Goal: Entertainment & Leisure: Consume media (video, audio)

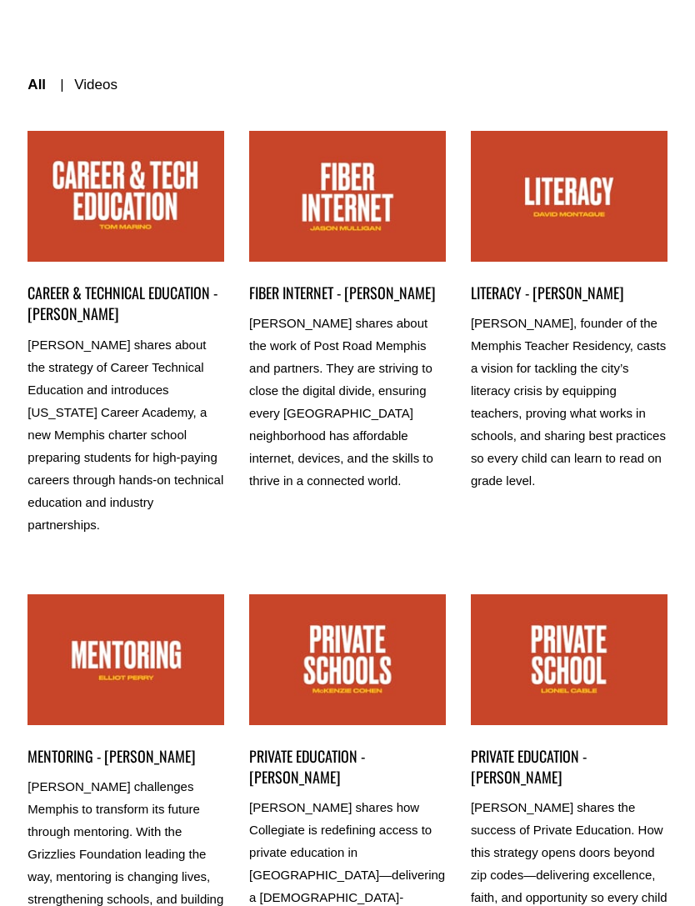
click at [109, 201] on link "CAREER & TECHNICAL EDUCATION - TOM MARINO" at bounding box center [126, 196] width 197 height 131
click at [111, 207] on link "CAREER & TECHNICAL EDUCATION - TOM MARINO" at bounding box center [126, 196] width 197 height 131
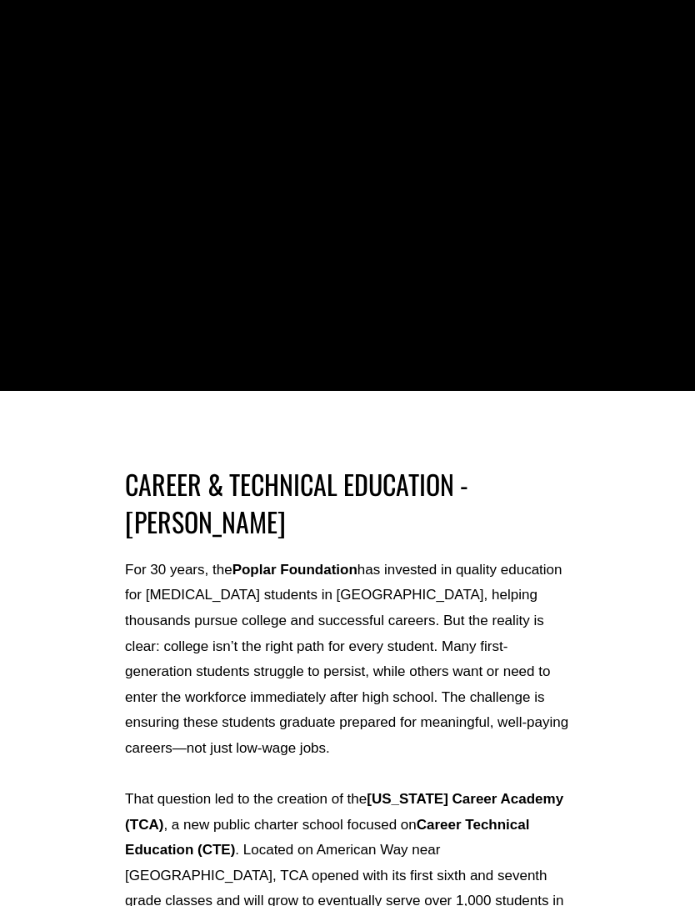
click at [588, 544] on div "CAREER & TECHNICAL EDUCATION - TOM MARINO For 30 years, the Poplar Foundation h…" at bounding box center [347, 908] width 695 height 1817
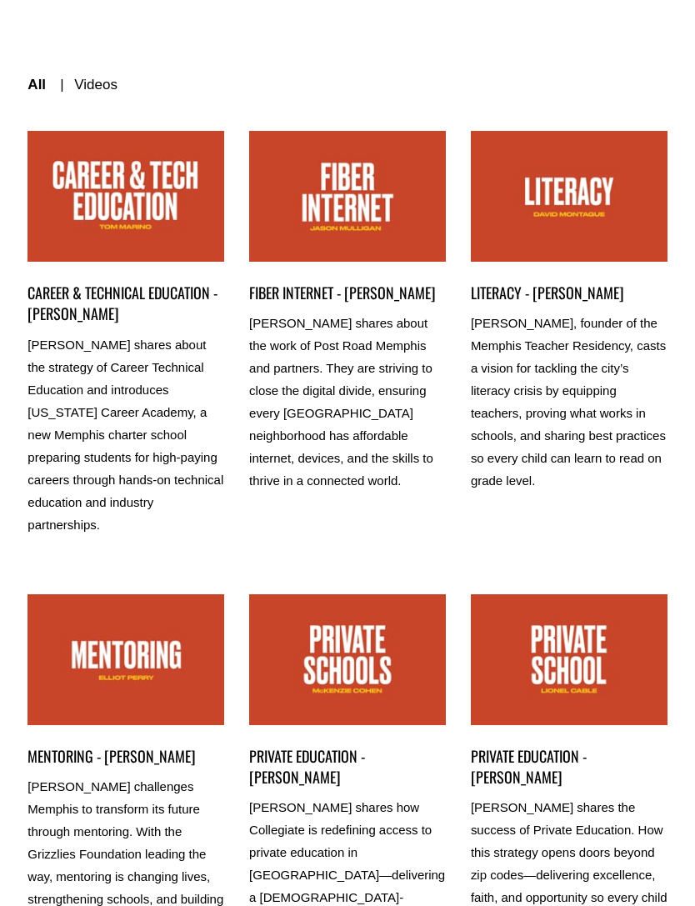
click at [129, 198] on link "CAREER & TECHNICAL EDUCATION - TOM MARINO" at bounding box center [126, 196] width 197 height 131
